Goal: Task Accomplishment & Management: Use online tool/utility

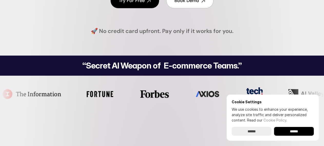
scroll to position [151, 0]
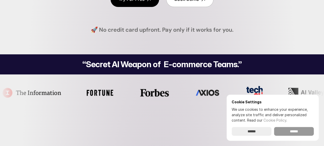
click at [295, 132] on input "******" at bounding box center [294, 131] width 40 height 9
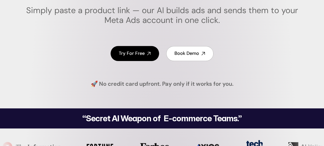
scroll to position [93, 0]
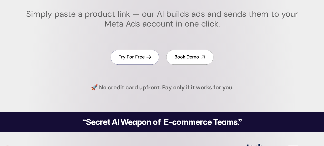
click at [131, 59] on h4 "Try For Free" at bounding box center [132, 57] width 26 height 6
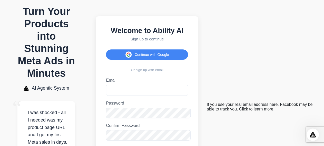
scroll to position [2, 0]
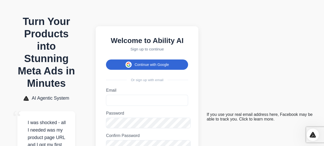
click at [188, 59] on button "Continue with Google" at bounding box center [147, 64] width 82 height 10
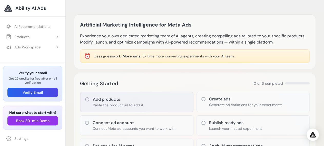
click at [85, 97] on icon at bounding box center [87, 99] width 4 height 4
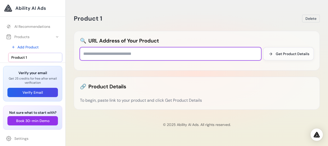
click at [121, 47] on input "text" at bounding box center [170, 53] width 181 height 13
click at [84, 47] on input "**********" at bounding box center [170, 53] width 181 height 13
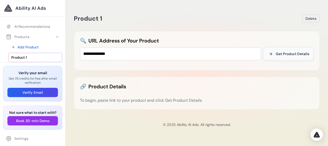
click at [294, 51] on span "Get Product Details" at bounding box center [293, 53] width 34 height 5
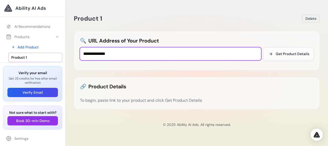
click at [154, 47] on input "**********" at bounding box center [170, 53] width 181 height 13
type input "*"
paste input "**********"
type input "**********"
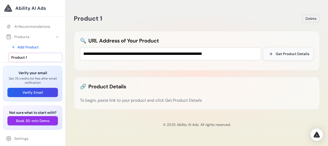
click at [292, 51] on span "Get Product Details" at bounding box center [293, 53] width 34 height 5
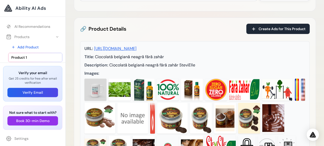
scroll to position [60, 0]
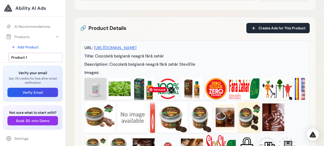
click at [164, 103] on img at bounding box center [172, 117] width 31 height 31
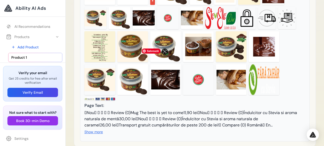
scroll to position [189, 0]
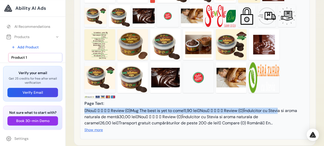
drag, startPoint x: 246, startPoint y: 90, endPoint x: 189, endPoint y: 84, distance: 57.1
click at [189, 107] on div "Nou     Review (0)Mug The best is yet to come11,90 leiNou     Revie…" at bounding box center [194, 116] width 221 height 18
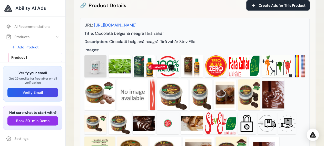
scroll to position [78, 0]
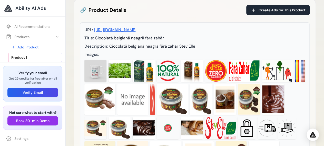
click at [84, 60] on img at bounding box center [95, 71] width 22 height 22
click at [238, 84] on img at bounding box center [249, 99] width 22 height 31
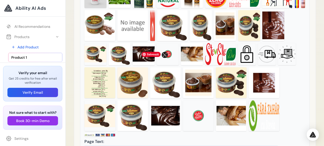
scroll to position [179, 0]
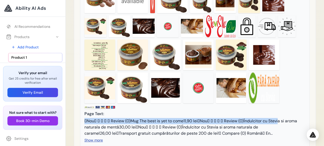
click at [86, 137] on button "Show more" at bounding box center [93, 139] width 18 height 5
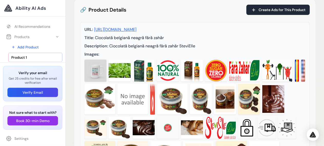
scroll to position [81, 0]
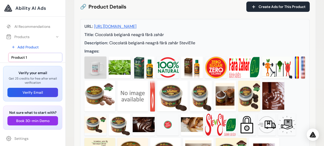
click at [109, 56] on img at bounding box center [120, 67] width 22 height 22
click at [138, 84] on div at bounding box center [194, 131] width 221 height 150
click at [238, 113] on img at bounding box center [247, 124] width 18 height 22
click at [278, 113] on img at bounding box center [287, 124] width 18 height 22
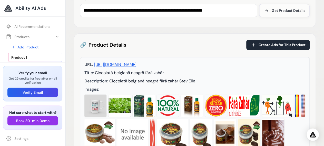
scroll to position [0, 0]
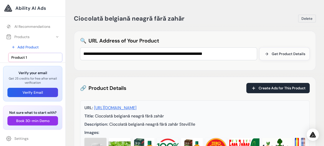
click at [30, 53] on link "Product 1" at bounding box center [35, 57] width 54 height 9
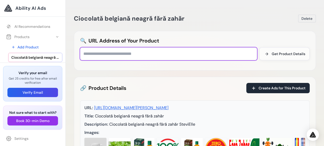
click at [128, 47] on input "text" at bounding box center [168, 53] width 177 height 13
paste input "**********"
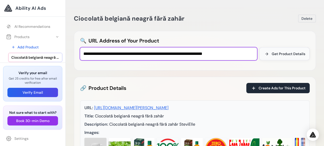
type input "**********"
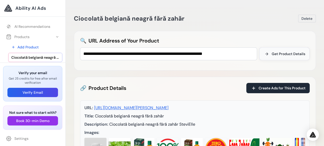
click at [283, 51] on span "Get Product Details" at bounding box center [289, 53] width 34 height 5
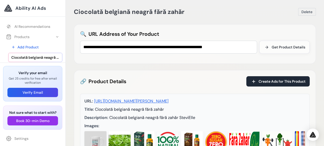
scroll to position [5, 0]
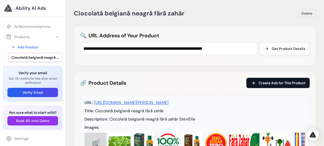
click at [285, 80] on span "Create Ads for This Product" at bounding box center [282, 82] width 47 height 5
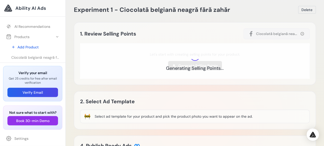
scroll to position [8, 0]
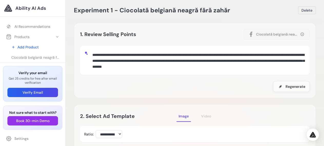
drag, startPoint x: 122, startPoint y: 57, endPoint x: 77, endPoint y: 38, distance: 48.5
click at [90, 50] on textarea "**********" at bounding box center [197, 60] width 215 height 20
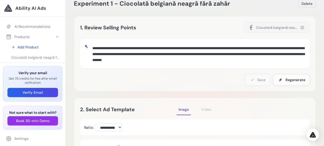
scroll to position [20, 0]
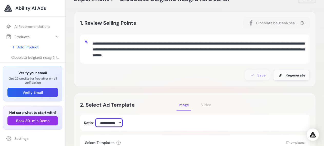
click at [96, 118] on select "**********" at bounding box center [109, 122] width 26 height 8
click at [107, 118] on select "**********" at bounding box center [109, 122] width 26 height 8
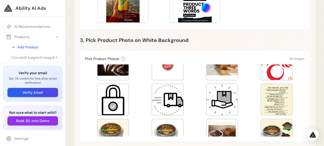
scroll to position [259, 0]
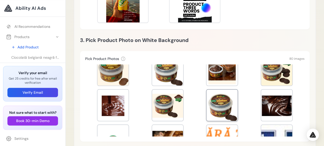
click at [222, 89] on div at bounding box center [222, 104] width 31 height 31
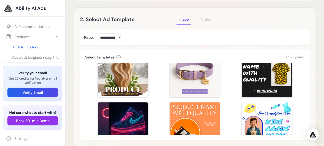
scroll to position [68, 0]
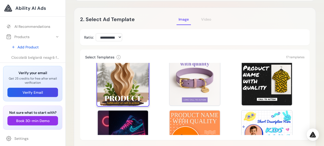
click at [114, 60] on div at bounding box center [122, 79] width 53 height 53
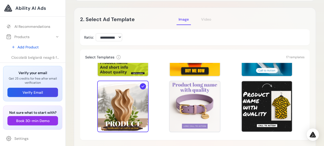
scroll to position [39, 0]
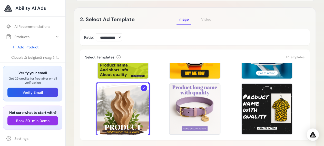
click at [111, 90] on div at bounding box center [122, 108] width 53 height 53
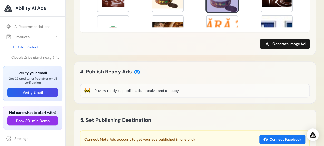
scroll to position [13, 0]
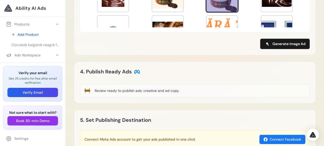
click at [34, 73] on span "Experiment 1 - Ciocolată belgiană neagră fără zahăr" at bounding box center [35, 75] width 48 height 5
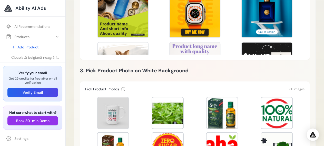
scroll to position [186, 0]
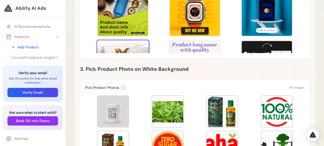
click at [127, 40] on div at bounding box center [122, 66] width 53 height 53
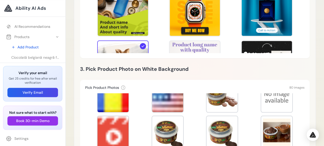
scroll to position [434, 0]
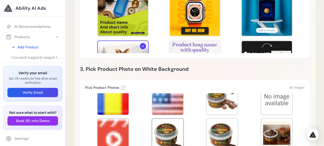
click at [156, 118] on div at bounding box center [167, 133] width 31 height 31
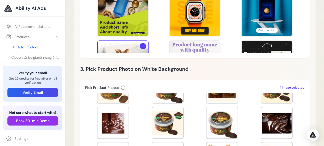
scroll to position [625, 0]
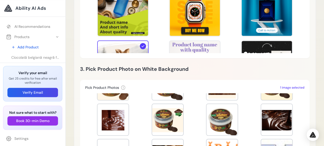
click at [321, 134] on div "Experiment 1 - Ciocolată belgiană neagră fără zahăr [GEOGRAPHIC_DATA] Loading E…" at bounding box center [195, 68] width 258 height 508
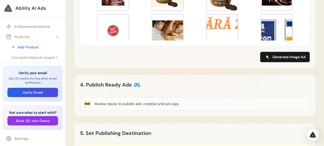
scroll to position [317, 0]
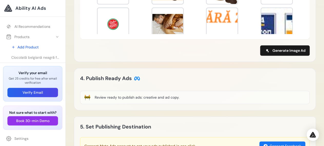
click at [144, 90] on div "🚧 Review ready to publish ads: creative and ad copy." at bounding box center [195, 96] width 230 height 13
click at [284, 141] on button "Connect Facebook" at bounding box center [282, 145] width 46 height 9
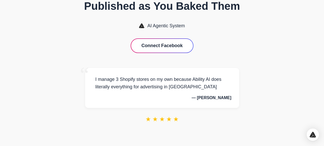
scroll to position [32, 0]
click at [180, 42] on button "Connect Facebook" at bounding box center [162, 46] width 62 height 14
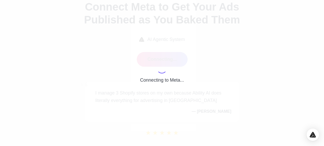
scroll to position [0, 0]
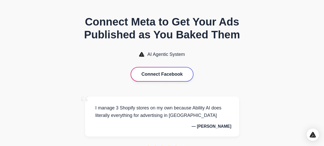
click at [157, 75] on button "Connect Facebook" at bounding box center [162, 74] width 62 height 14
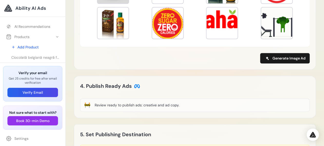
scroll to position [317, 0]
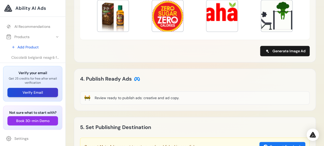
click at [36, 96] on button "Verify Email" at bounding box center [32, 92] width 51 height 9
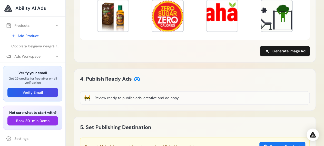
scroll to position [13, 0]
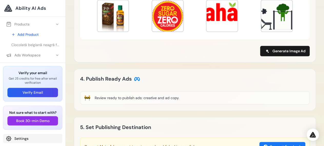
click at [16, 136] on link "Settings" at bounding box center [32, 137] width 59 height 9
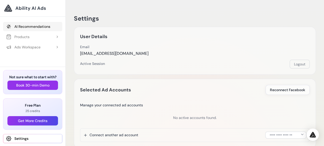
click at [37, 22] on link "AI Recommendations" at bounding box center [32, 26] width 59 height 9
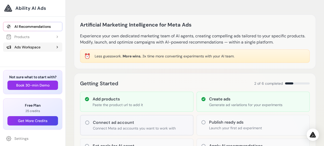
click at [33, 44] on div "Ads Workspace" at bounding box center [23, 46] width 34 height 5
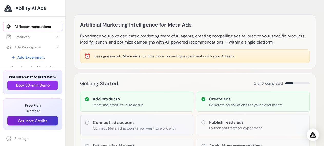
click at [35, 121] on button "Get More Credits" at bounding box center [32, 120] width 51 height 9
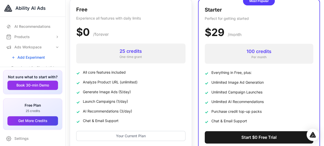
scroll to position [71, 0]
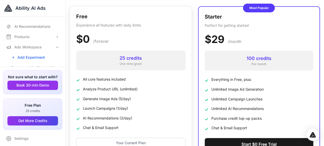
click at [104, 54] on div "25 credits" at bounding box center [130, 57] width 101 height 7
click at [37, 120] on button "Get More Credits" at bounding box center [32, 120] width 51 height 9
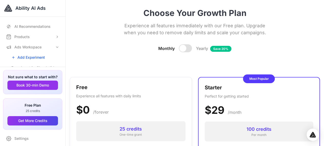
click at [186, 44] on div at bounding box center [185, 48] width 13 height 8
click at [174, 44] on div "Monthly Yearly Save 20%" at bounding box center [195, 48] width 250 height 8
click at [179, 44] on div at bounding box center [185, 48] width 13 height 8
click at [186, 44] on div at bounding box center [185, 48] width 13 height 8
click at [179, 44] on div at bounding box center [185, 48] width 13 height 8
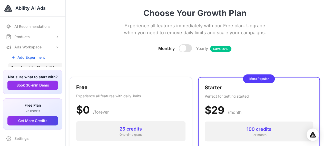
click at [24, 65] on span "Experiment 1 - Ciocolată belgiană neagră fără zahăr" at bounding box center [35, 67] width 48 height 5
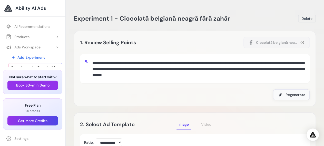
click at [292, 92] on span "Regenerate" at bounding box center [296, 94] width 20 height 5
click at [90, 58] on textarea "**********" at bounding box center [197, 68] width 215 height 20
drag, startPoint x: 81, startPoint y: 54, endPoint x: 156, endPoint y: 69, distance: 76.7
click at [156, 69] on textarea "**********" at bounding box center [197, 68] width 215 height 20
click at [298, 92] on span "Regenerate" at bounding box center [296, 94] width 20 height 5
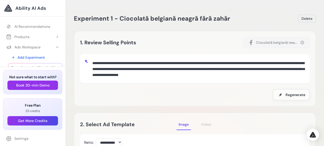
drag, startPoint x: 80, startPoint y: 55, endPoint x: 145, endPoint y: 69, distance: 66.6
click at [145, 69] on textarea "**********" at bounding box center [197, 68] width 215 height 20
click at [294, 92] on span "Regenerate" at bounding box center [296, 94] width 20 height 5
drag, startPoint x: 134, startPoint y: 65, endPoint x: 68, endPoint y: 51, distance: 67.6
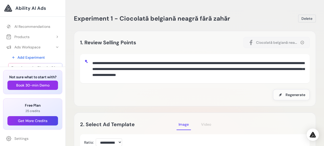
click at [90, 58] on textarea "**********" at bounding box center [197, 68] width 215 height 20
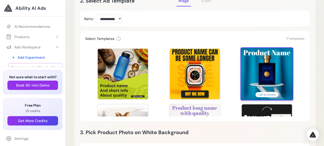
click at [258, 52] on div at bounding box center [266, 73] width 53 height 53
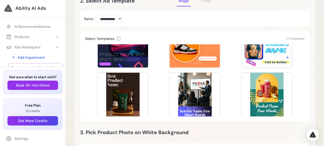
scroll to position [142, 0]
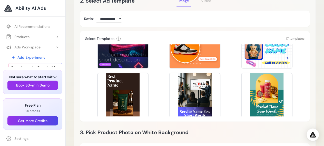
click at [116, 73] on div at bounding box center [123, 98] width 50 height 50
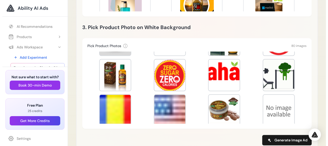
scroll to position [443, 0]
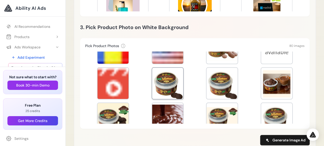
click at [164, 67] on div at bounding box center [167, 82] width 31 height 31
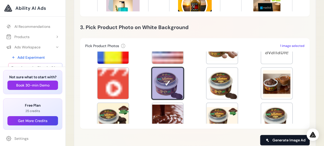
click at [287, 137] on span "Generate Image Ad" at bounding box center [289, 139] width 33 height 5
type input "**********"
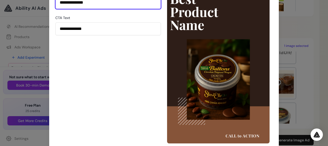
drag, startPoint x: 107, startPoint y: 2, endPoint x: 67, endPoint y: 2, distance: 40.0
click at [67, 2] on input "**********" at bounding box center [108, 2] width 106 height 13
type input "**********"
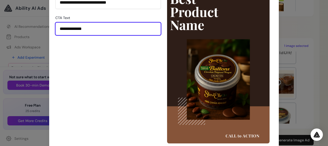
drag, startPoint x: 104, startPoint y: 23, endPoint x: 62, endPoint y: 23, distance: 42.1
click at [62, 23] on input "**********" at bounding box center [108, 28] width 106 height 13
type input "**********"
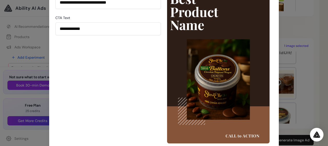
click at [315, 133] on img "Open Intercom Messenger" at bounding box center [317, 134] width 7 height 6
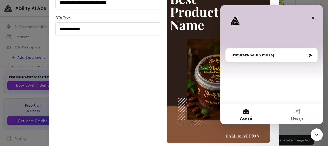
scroll to position [0, 0]
click at [313, 18] on icon "Închidere" at bounding box center [313, 18] width 3 height 3
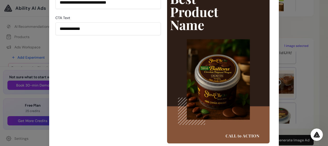
click at [289, 117] on div "**********" at bounding box center [164, 73] width 328 height 146
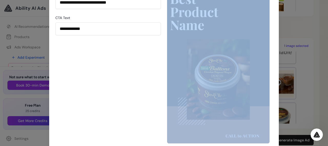
copy div
